Goal: Transaction & Acquisition: Book appointment/travel/reservation

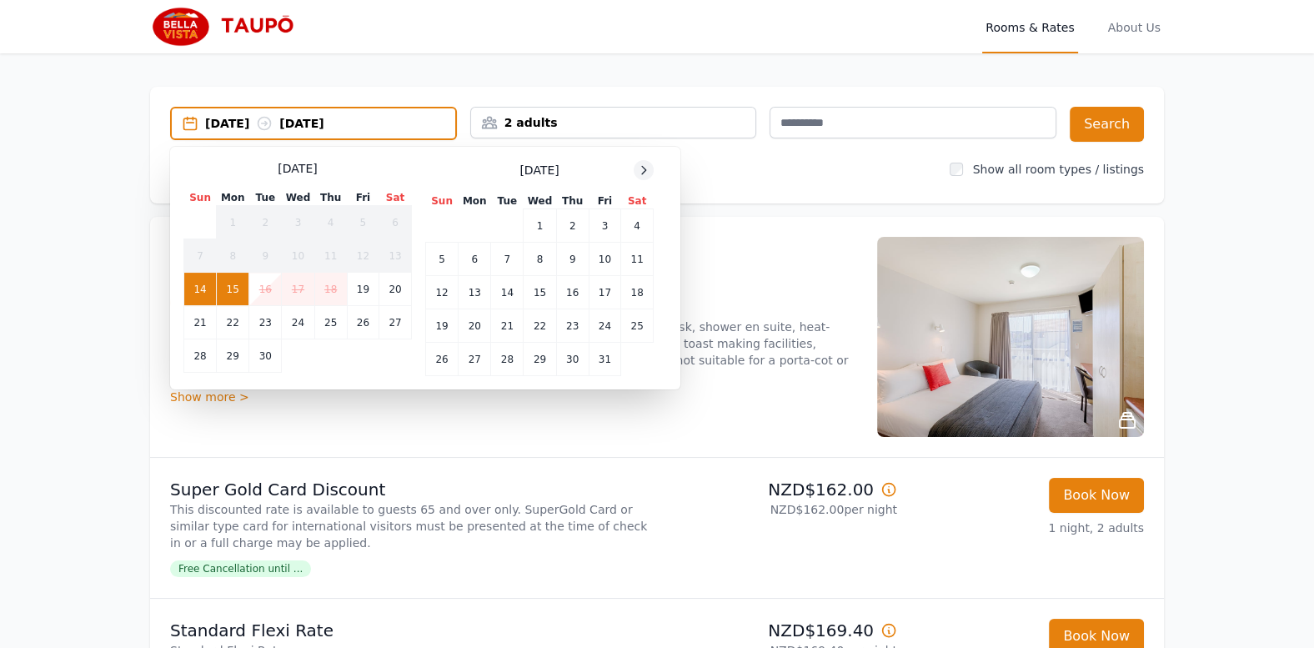
click at [640, 170] on icon at bounding box center [643, 169] width 13 height 13
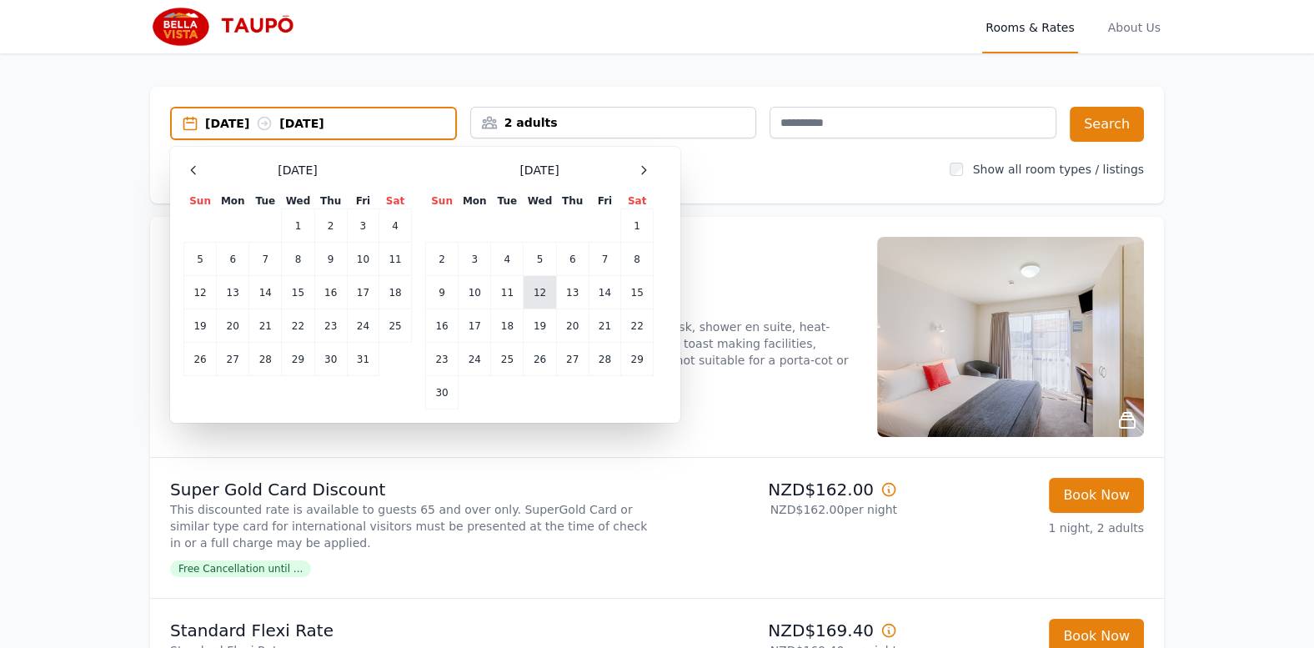
click at [541, 299] on td "12" at bounding box center [540, 292] width 33 height 33
click at [562, 292] on td "13" at bounding box center [572, 292] width 33 height 33
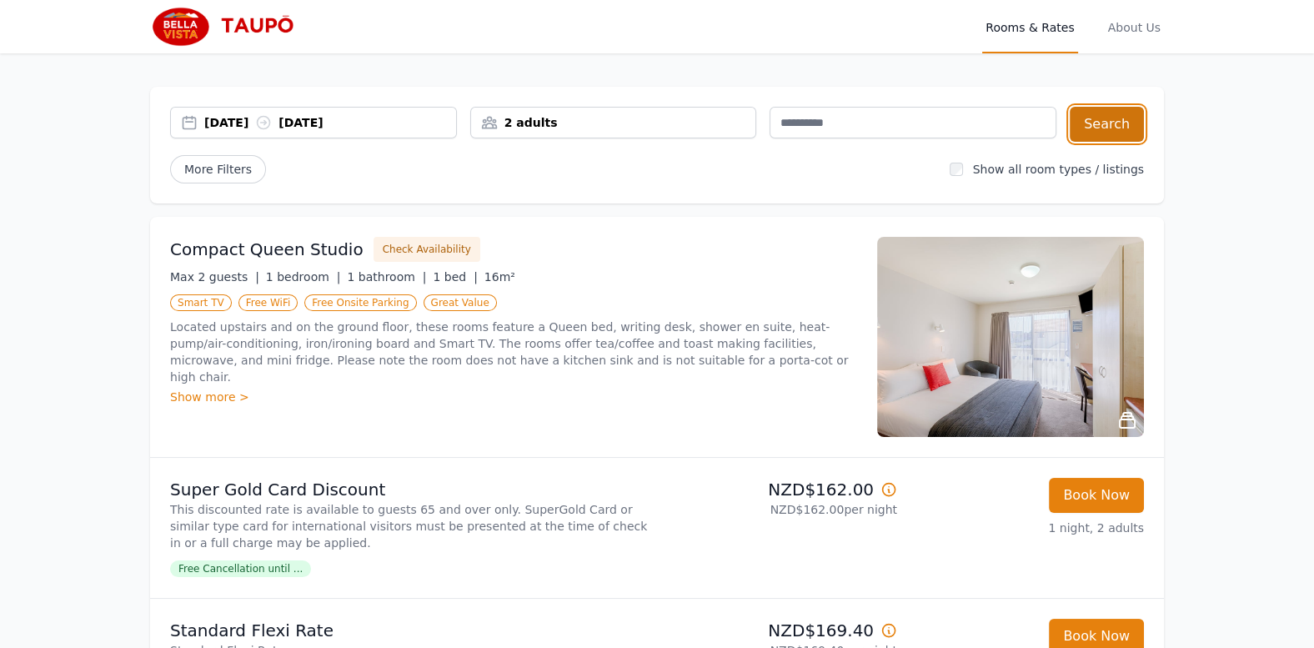
click at [1095, 122] on button "Search" at bounding box center [1107, 124] width 74 height 35
click at [213, 15] on img at bounding box center [230, 27] width 160 height 40
click at [183, 21] on img at bounding box center [230, 27] width 160 height 40
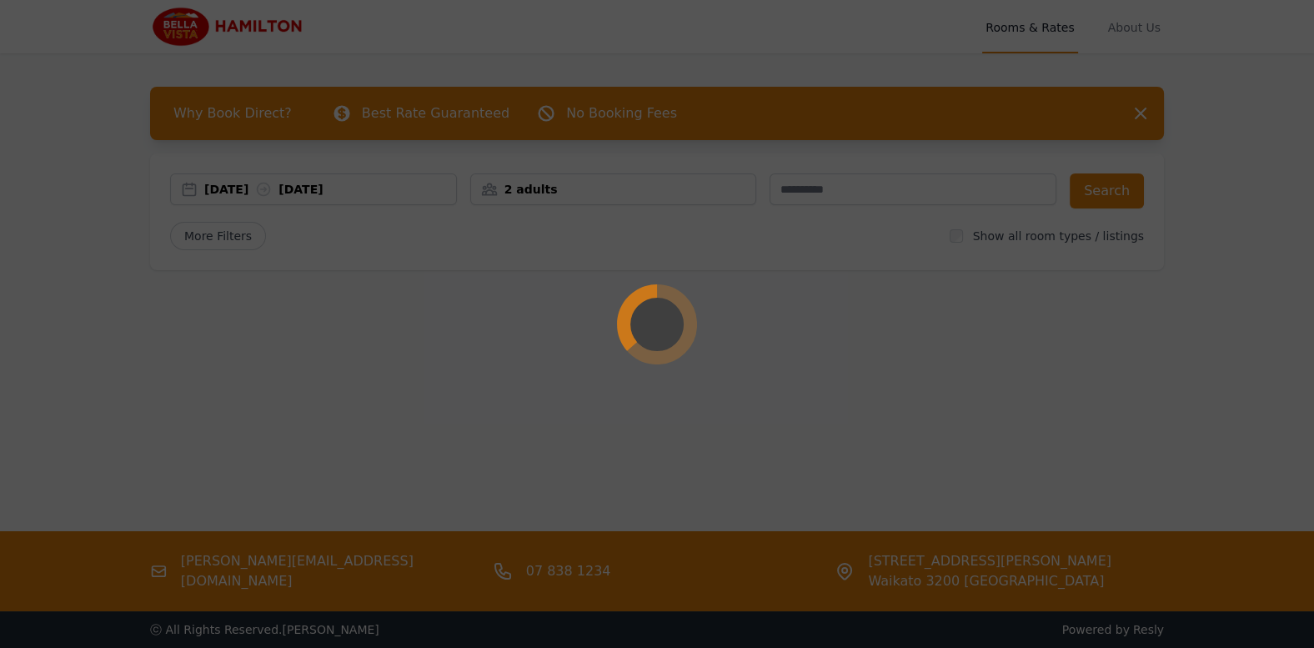
click at [401, 193] on div at bounding box center [657, 324] width 1314 height 648
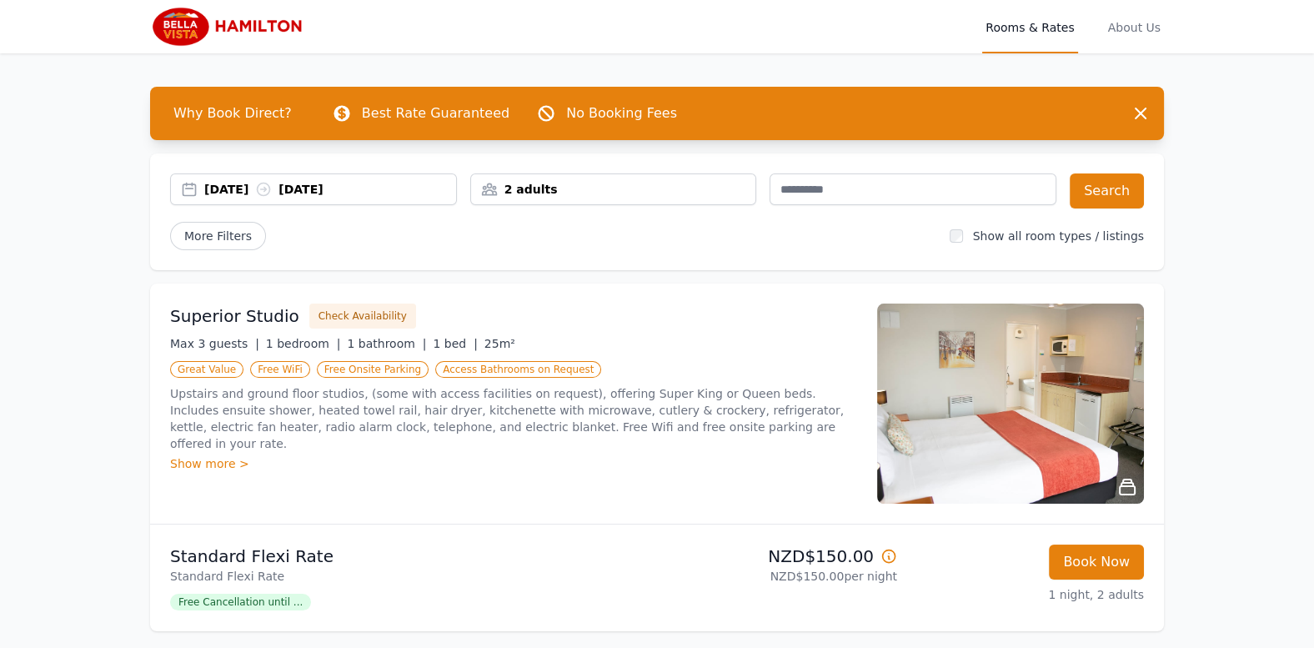
click at [401, 193] on div "14 Sep 2025 15 Sep 2025" at bounding box center [330, 189] width 252 height 17
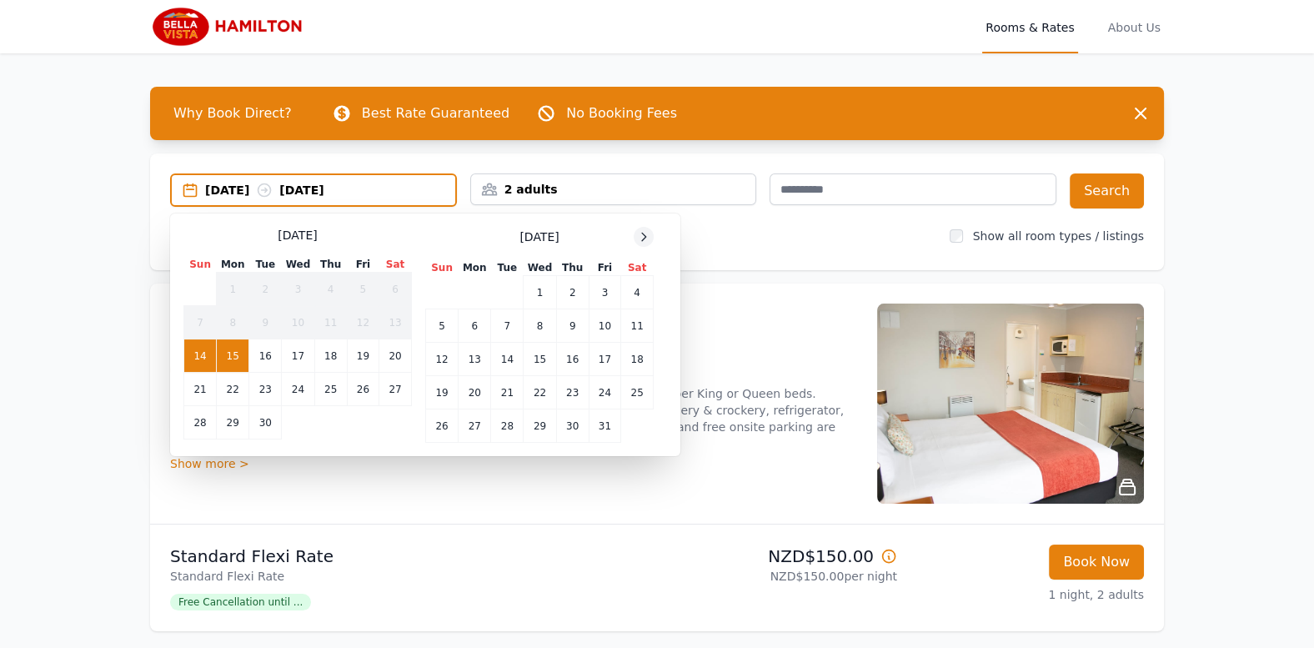
click at [651, 238] on div at bounding box center [644, 237] width 20 height 20
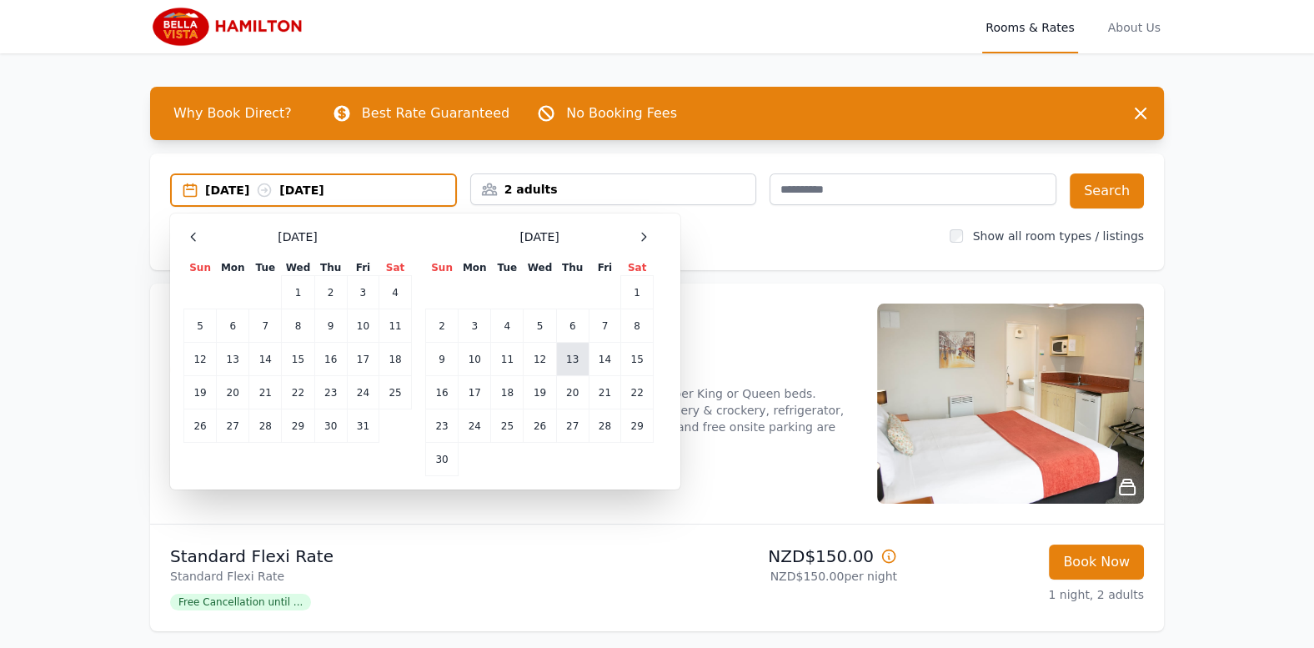
click at [575, 348] on td "13" at bounding box center [572, 359] width 33 height 33
click at [609, 360] on td "14" at bounding box center [605, 359] width 32 height 33
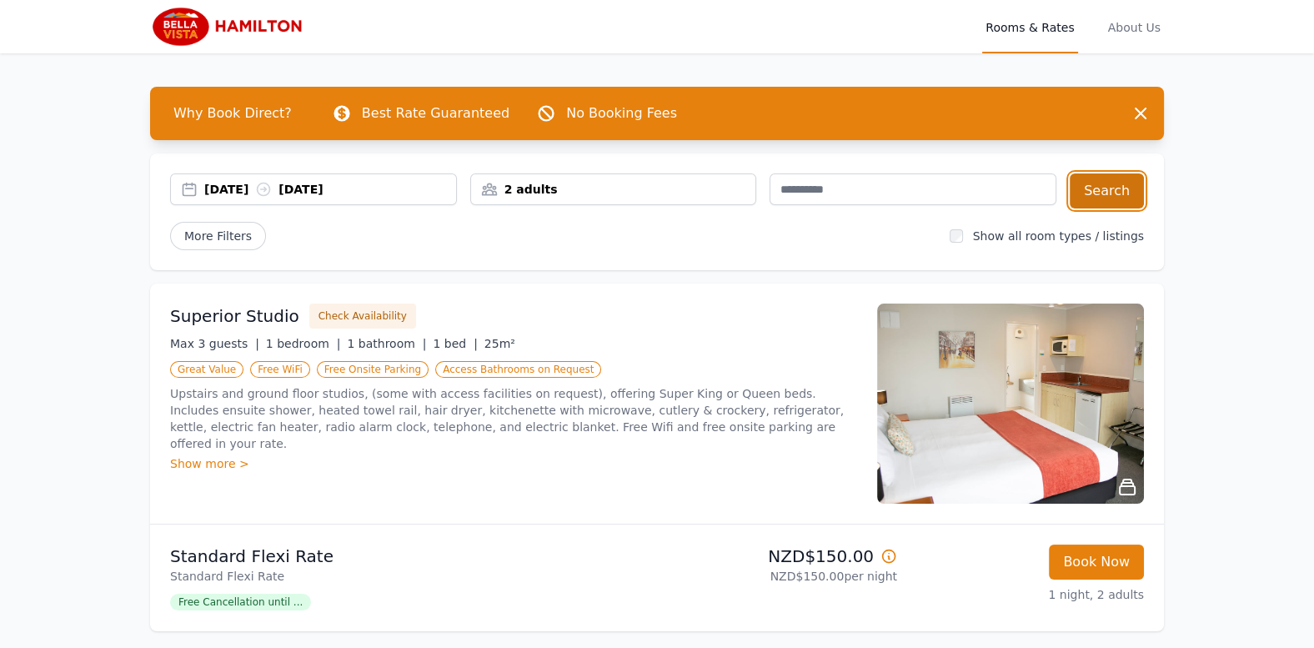
click at [1117, 184] on button "Search" at bounding box center [1107, 190] width 74 height 35
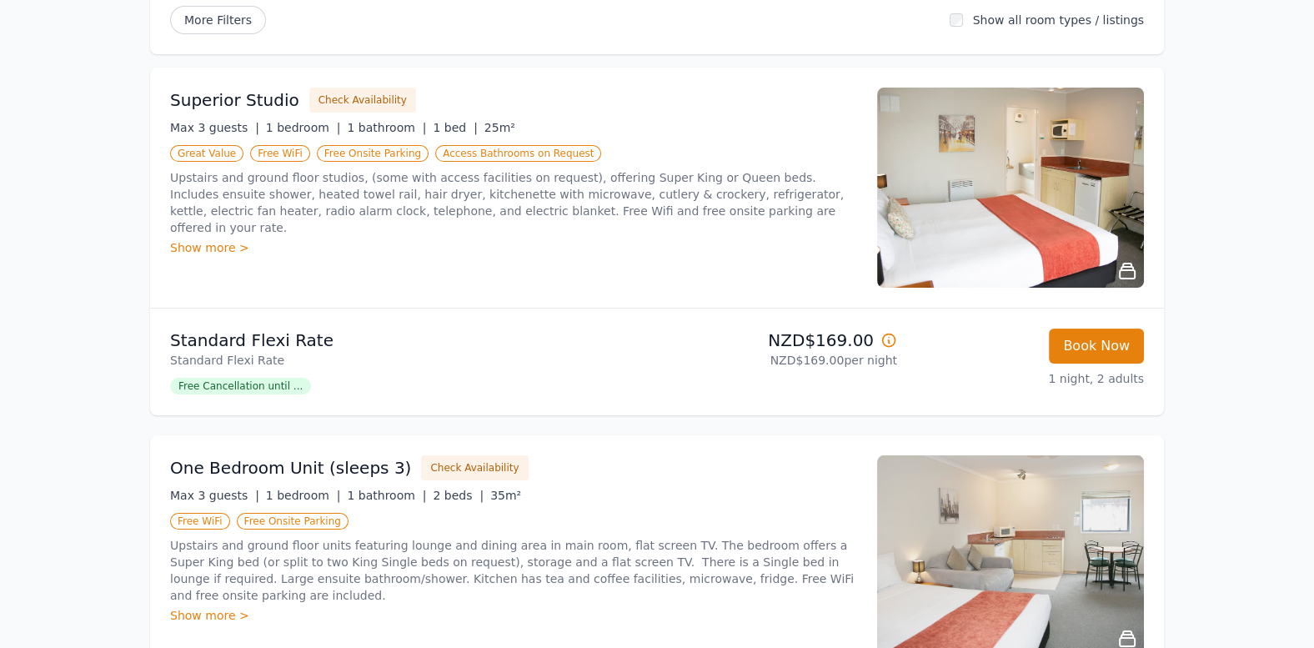
scroll to position [608, 0]
